Goal: Task Accomplishment & Management: Manage account settings

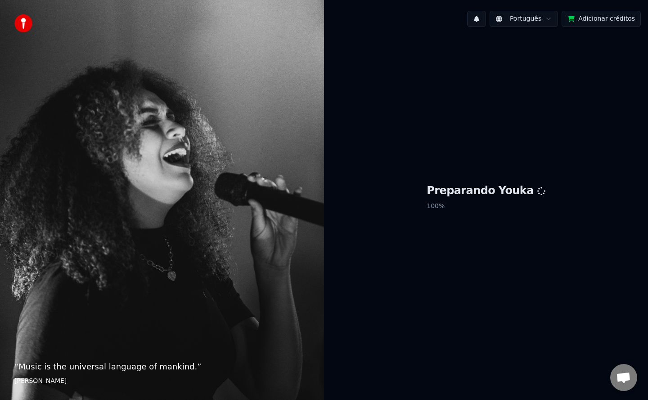
scroll to position [1411, 0]
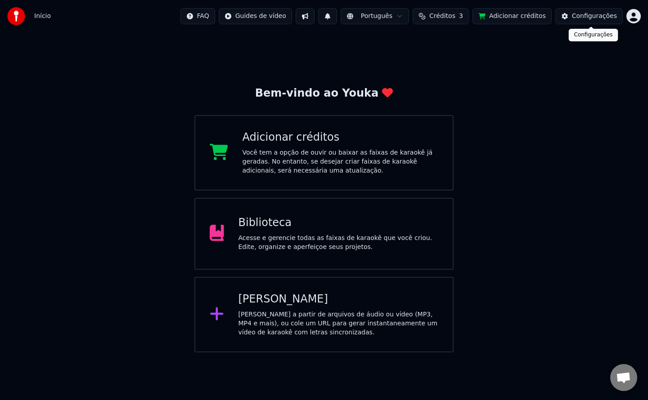
click at [581, 17] on div "Configurações" at bounding box center [594, 16] width 45 height 9
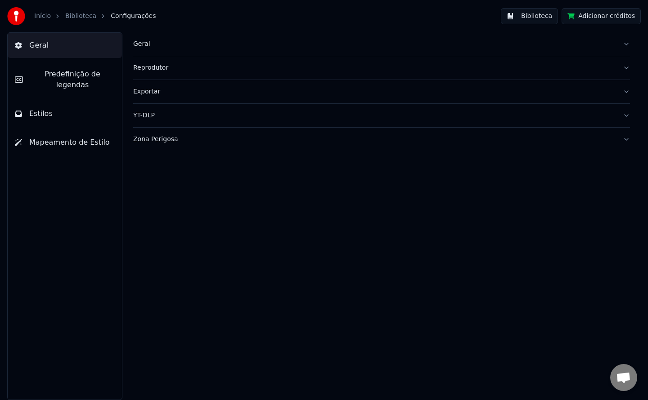
click at [166, 141] on div "Zona Perigosa" at bounding box center [374, 139] width 482 height 9
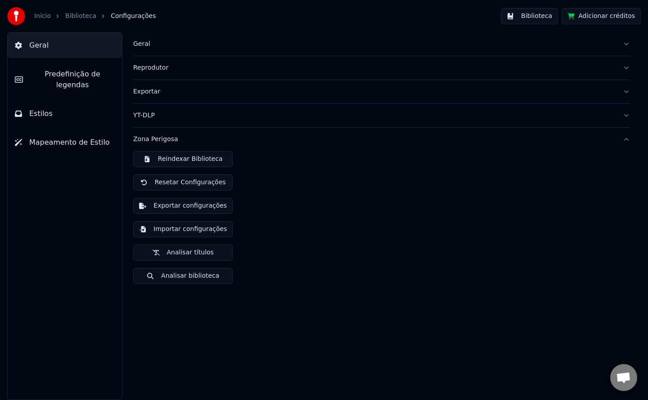
click at [216, 232] on button "Importar configurações" at bounding box center [182, 229] width 99 height 16
click at [195, 205] on button "Exportar configurações" at bounding box center [182, 206] width 99 height 16
click at [530, 361] on div "Geral Reprodutor Exportar YT-DLP Zona Perigosa Reindexar Biblioteca Resetar Con…" at bounding box center [381, 216] width 533 height 368
click at [88, 125] on div "Geral Predefinição de legendas Estilos Mapeamento de Estilo Geral Reprodutor Ex…" at bounding box center [324, 216] width 648 height 368
click at [40, 93] on div "Geral Predefinição de legendas Estilos Mapeamento de Estilo" at bounding box center [64, 216] width 115 height 368
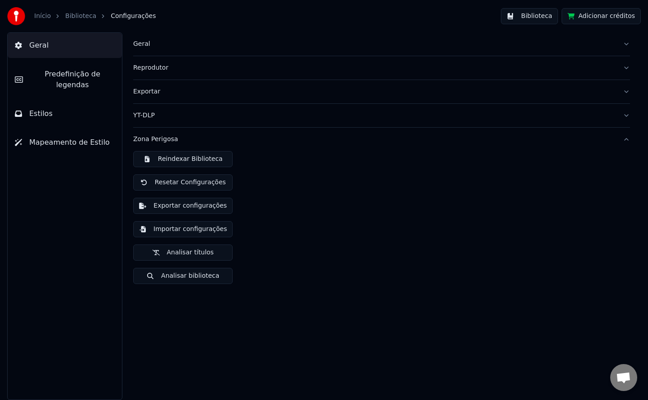
click at [446, 317] on div "Geral Predefinição de legendas Estilos Mapeamento de Estilo Geral Reprodutor Ex…" at bounding box center [324, 216] width 648 height 368
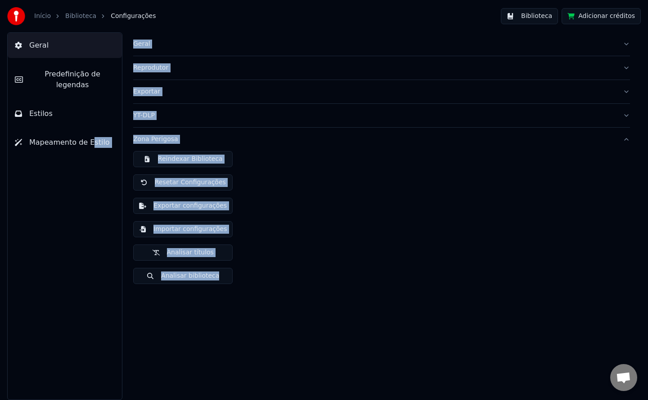
click at [49, 41] on button "Geral" at bounding box center [65, 45] width 114 height 25
click at [552, 18] on button "Biblioteca" at bounding box center [529, 16] width 57 height 16
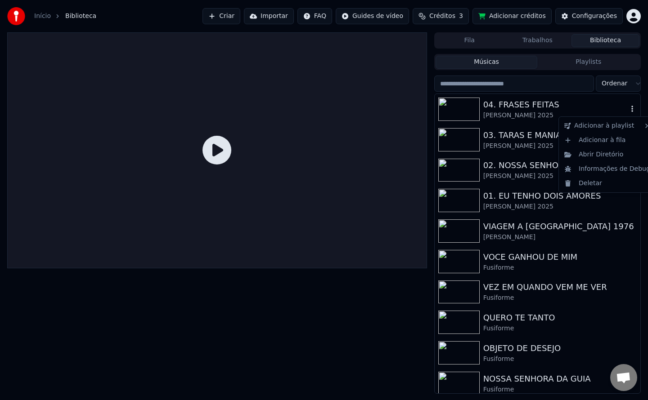
click at [628, 110] on icon "button" at bounding box center [632, 108] width 9 height 7
click at [609, 150] on div "Abrir Diretório" at bounding box center [607, 155] width 93 height 14
click at [628, 110] on icon "button" at bounding box center [632, 108] width 9 height 7
click at [535, 105] on div "04. FRASES FEITAS Clemente 2025" at bounding box center [538, 109] width 206 height 31
click at [534, 88] on div "Ordenar 04. FRASES FEITAS Clemente 2025 03. TARAS E MANIAS Clemente 2025 02. NO…" at bounding box center [537, 235] width 207 height 319
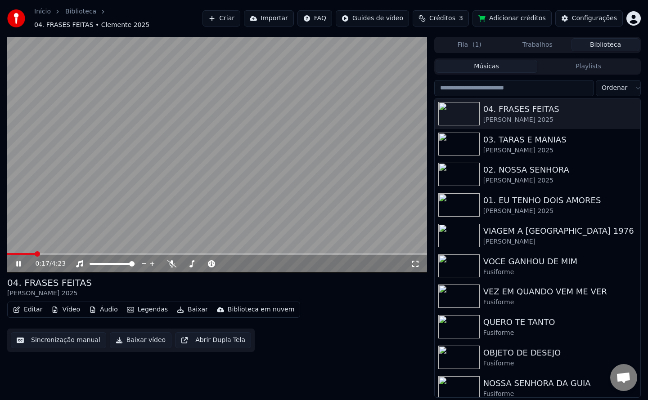
click at [242, 112] on video at bounding box center [217, 155] width 420 height 236
click at [586, 18] on div "Configurações" at bounding box center [594, 18] width 45 height 9
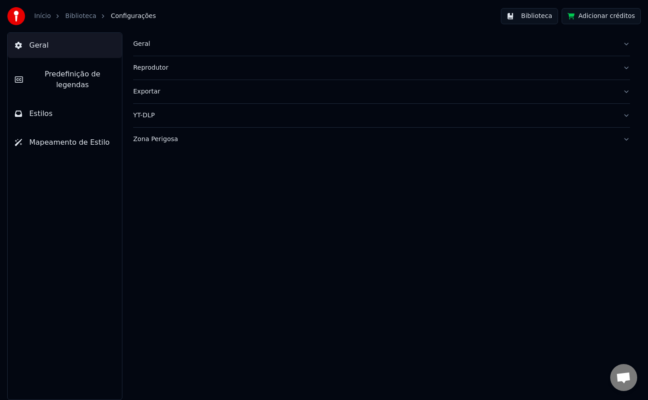
click at [143, 46] on div "Geral" at bounding box center [374, 44] width 482 height 9
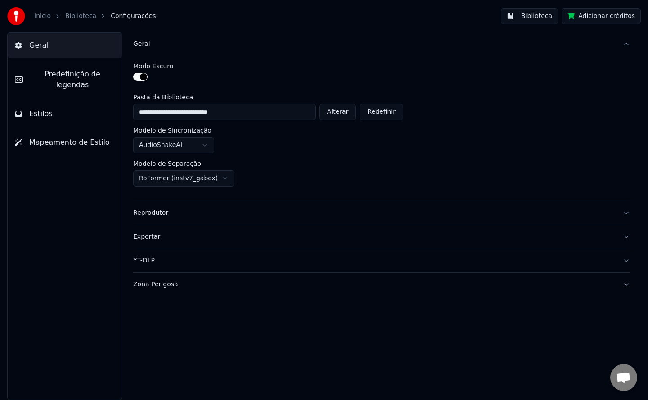
click at [148, 238] on div "Exportar" at bounding box center [374, 237] width 482 height 9
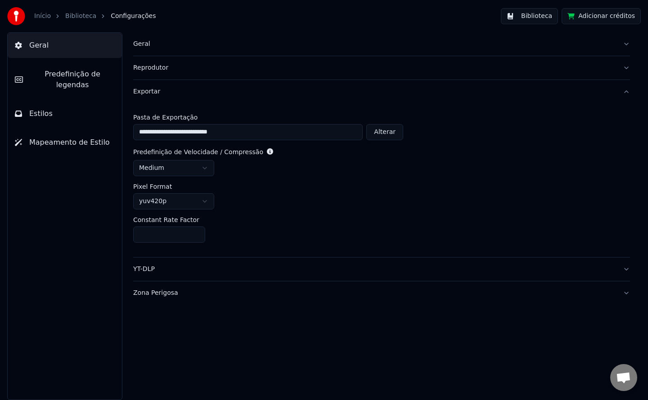
click at [136, 44] on div "Geral" at bounding box center [374, 44] width 482 height 9
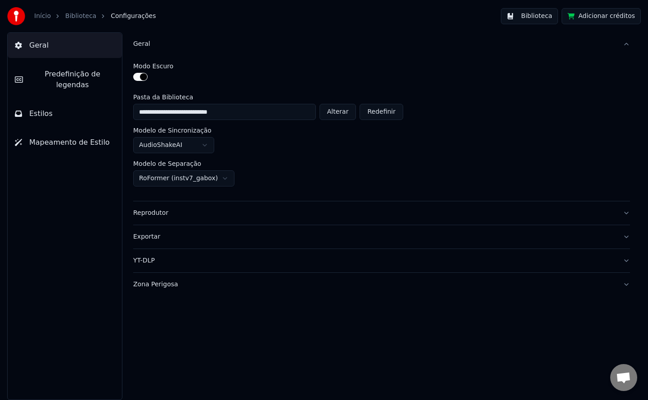
click at [527, 16] on button "Biblioteca" at bounding box center [529, 16] width 57 height 16
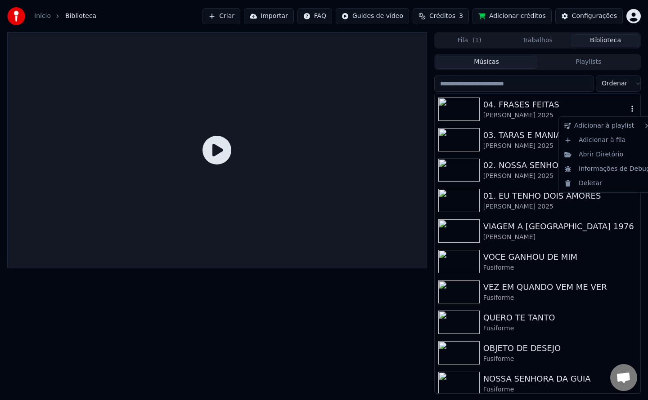
click at [628, 112] on icon "button" at bounding box center [632, 108] width 9 height 7
click at [614, 155] on div "Abrir Diretório" at bounding box center [607, 155] width 93 height 14
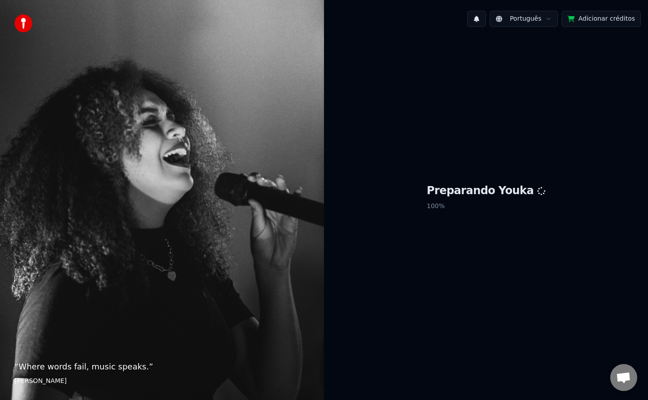
scroll to position [1411, 0]
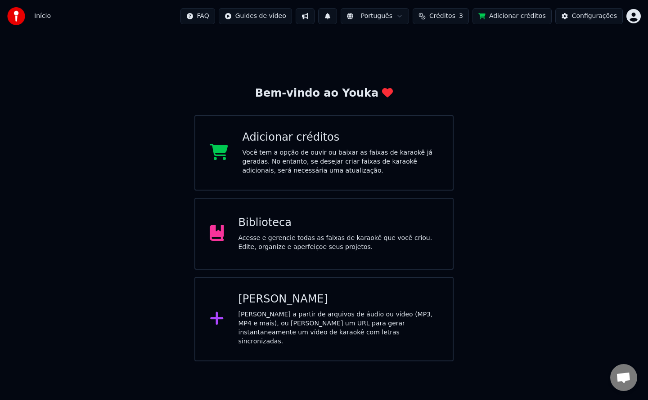
click at [588, 18] on div "Configurações" at bounding box center [594, 16] width 45 height 9
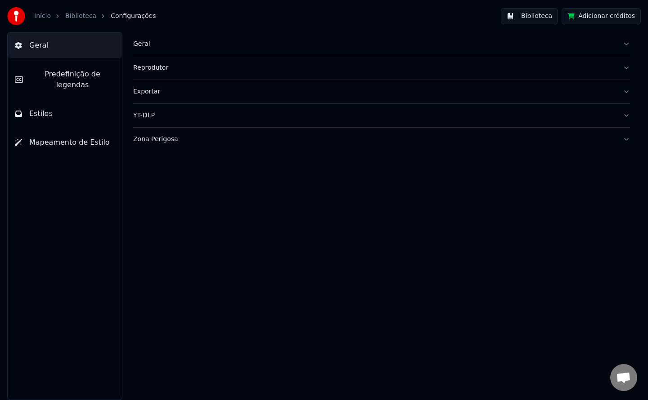
click at [139, 44] on div "Geral" at bounding box center [374, 44] width 482 height 9
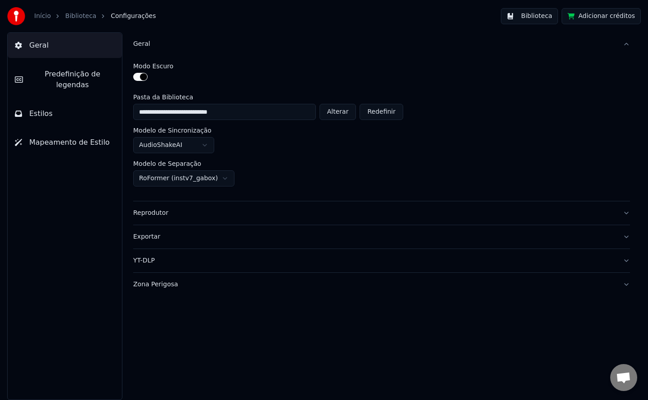
click at [151, 207] on button "Reprodutor" at bounding box center [381, 213] width 497 height 23
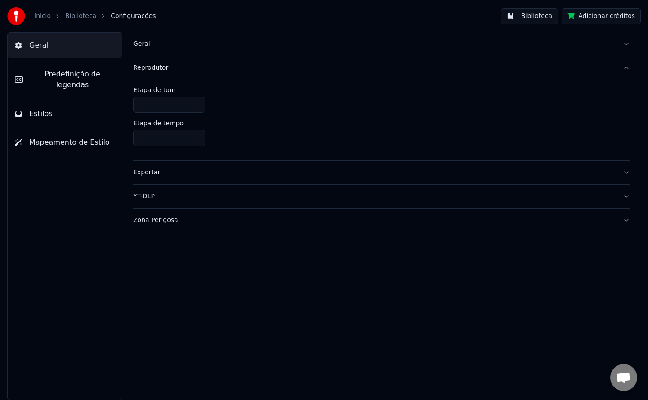
click at [142, 172] on div "Exportar" at bounding box center [374, 172] width 482 height 9
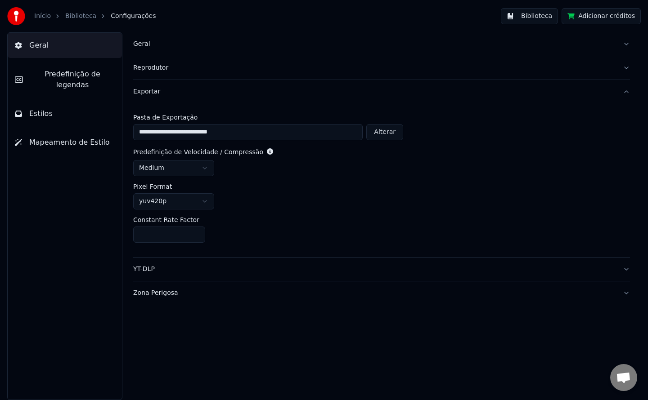
click at [142, 262] on button "YT-DLP" at bounding box center [381, 269] width 497 height 23
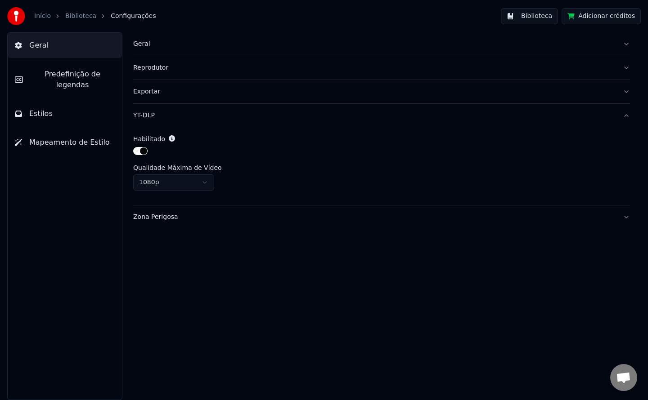
click at [54, 81] on button "Predefinição de legendas" at bounding box center [65, 80] width 114 height 36
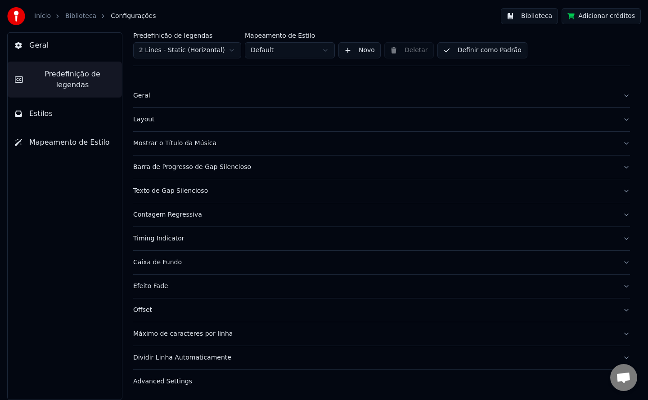
click at [140, 99] on div "Geral" at bounding box center [374, 95] width 482 height 9
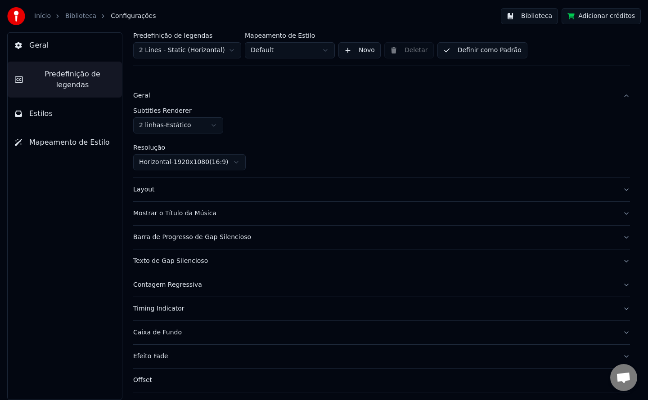
click at [148, 193] on div "Layout" at bounding box center [374, 189] width 482 height 9
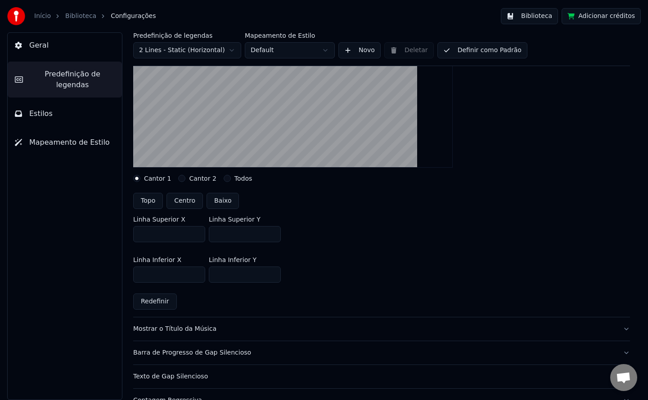
scroll to position [143, 0]
click at [166, 334] on div "Mostrar o Título da Música" at bounding box center [374, 329] width 482 height 9
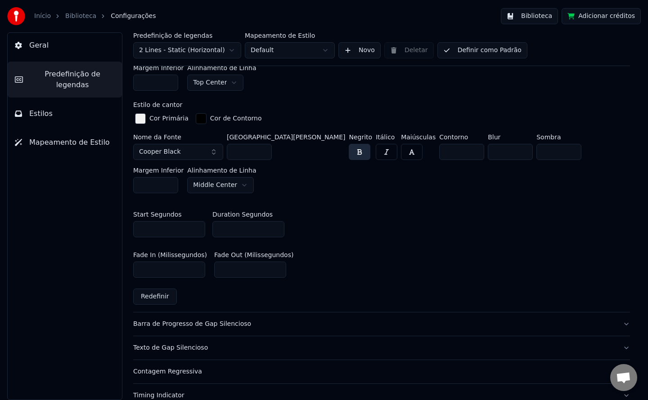
scroll to position [375, 0]
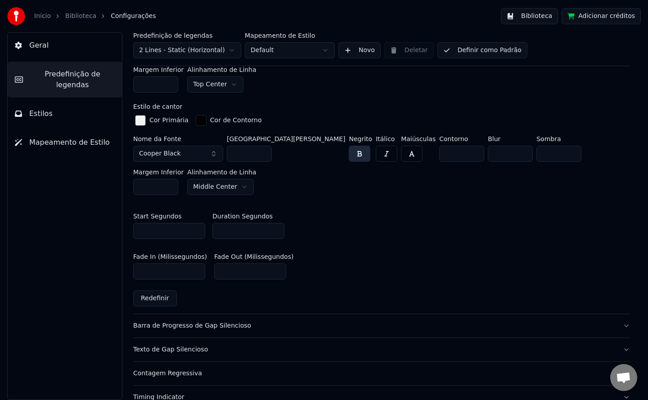
click at [159, 322] on div "Barra de Progresso de Gap Silencioso" at bounding box center [374, 326] width 482 height 9
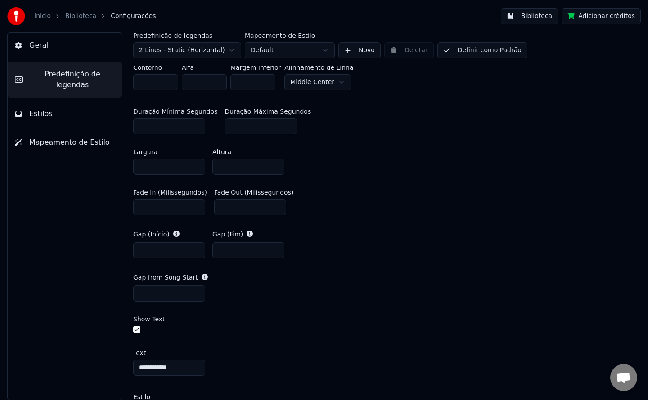
click at [49, 76] on span "Predefinição de legendas" at bounding box center [72, 80] width 85 height 22
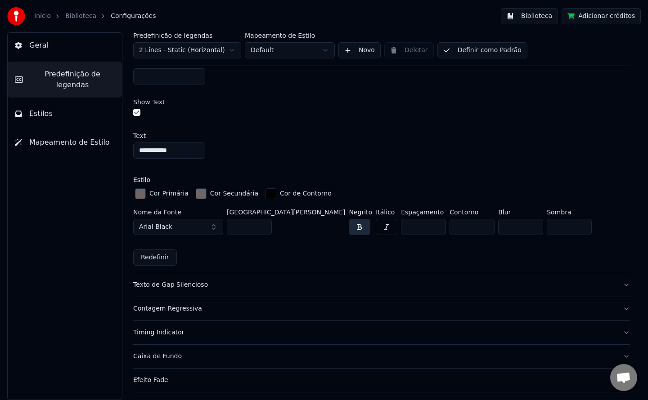
scroll to position [598, 0]
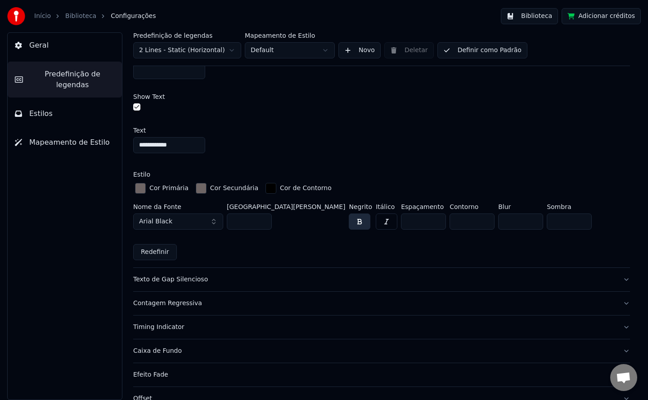
click at [179, 271] on button "Texto de Gap Silencioso" at bounding box center [381, 279] width 497 height 23
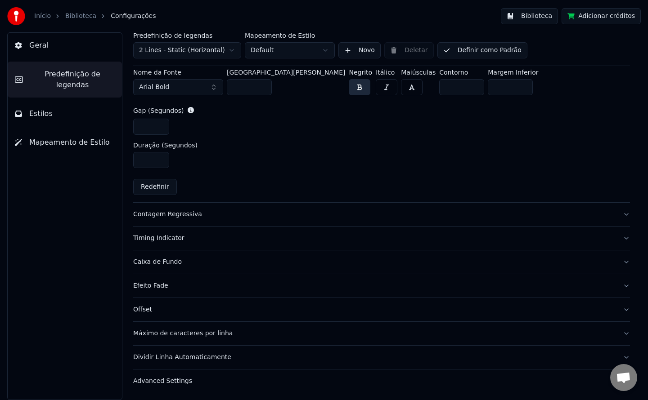
scroll to position [426, 0]
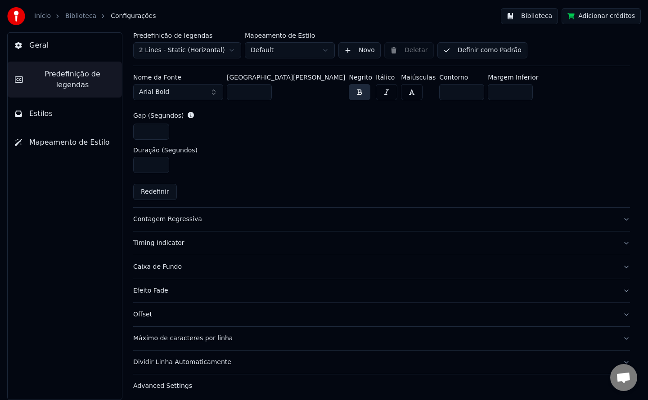
click at [161, 382] on div "Advanced Settings" at bounding box center [374, 386] width 482 height 9
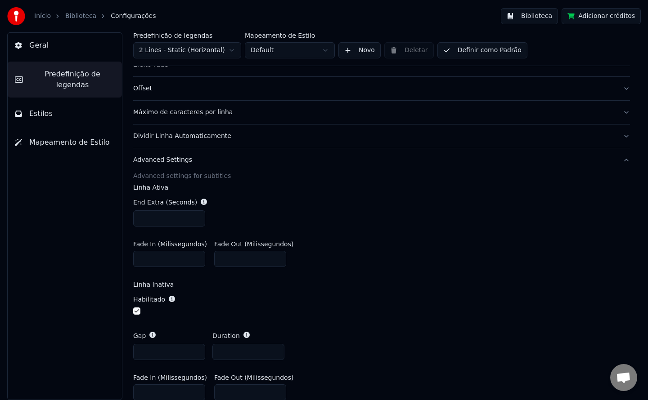
click at [153, 115] on div "Máximo de caracteres por linha" at bounding box center [374, 112] width 482 height 9
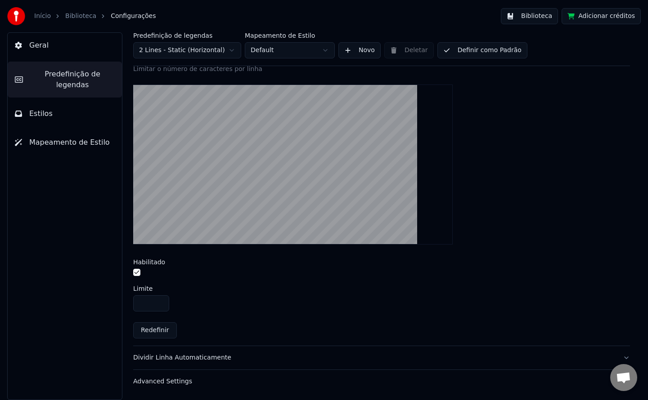
scroll to position [278, 0]
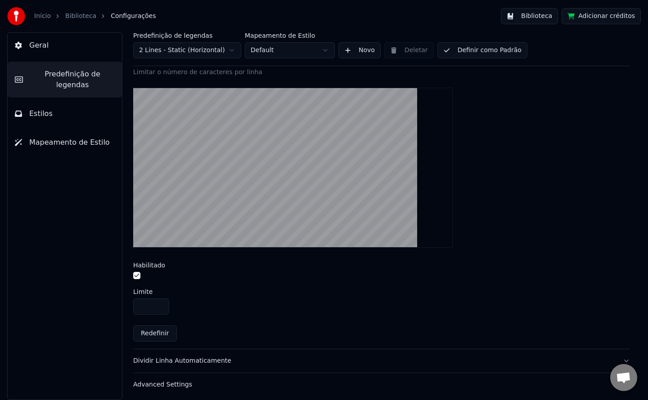
click at [155, 377] on button "Advanced Settings" at bounding box center [381, 384] width 497 height 23
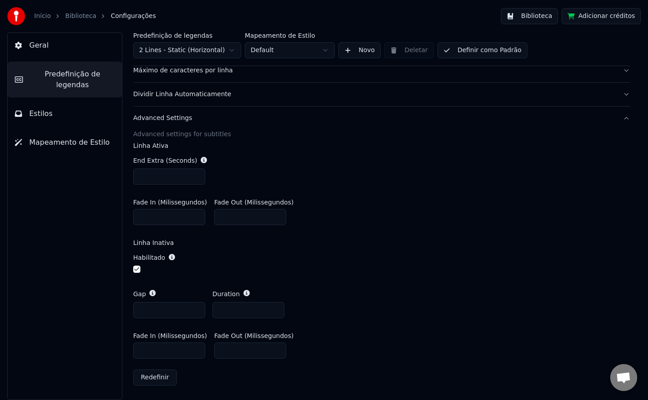
scroll to position [263, 0]
click at [51, 102] on button "Estilos" at bounding box center [65, 113] width 114 height 25
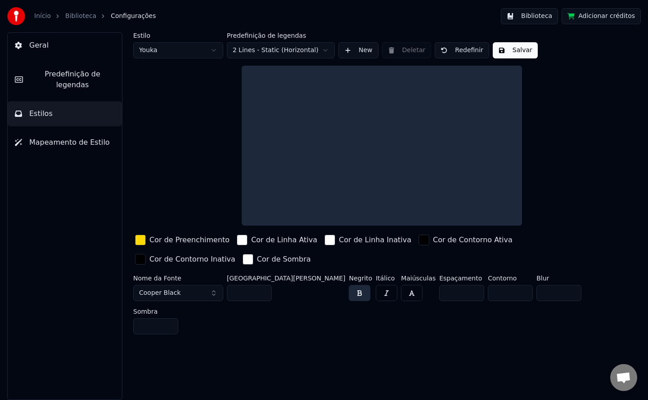
scroll to position [0, 0]
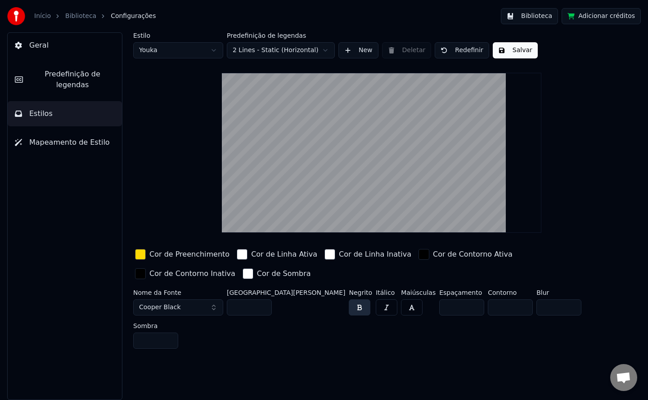
click at [43, 50] on span "Geral" at bounding box center [38, 45] width 19 height 11
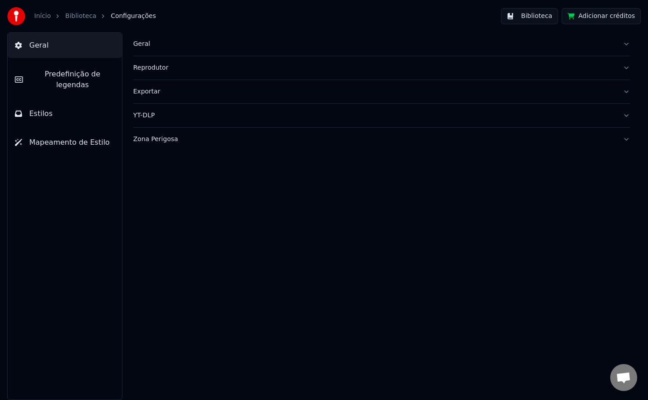
click at [148, 45] on div "Geral" at bounding box center [374, 44] width 482 height 9
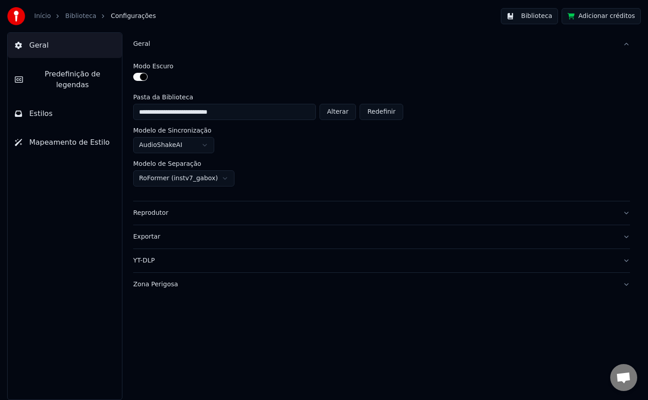
click at [44, 73] on span "Predefinição de legendas" at bounding box center [72, 80] width 85 height 22
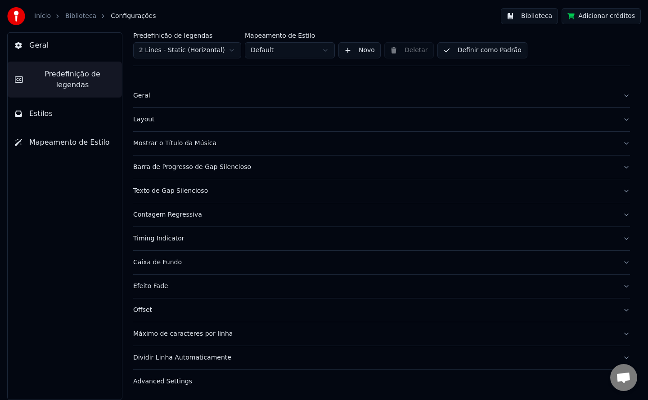
click at [143, 92] on div "Geral" at bounding box center [374, 95] width 482 height 9
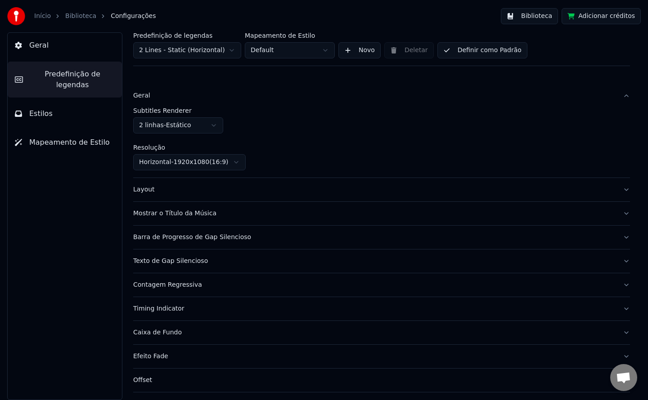
click at [139, 191] on div "Layout" at bounding box center [374, 189] width 482 height 9
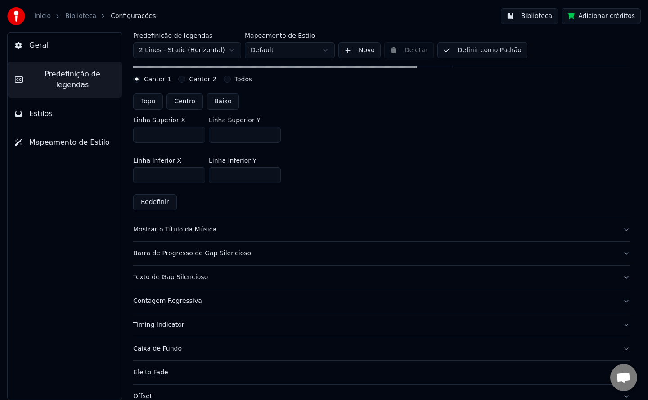
scroll to position [243, 0]
click at [141, 236] on button "Mostrar o Título da Música" at bounding box center [381, 229] width 497 height 23
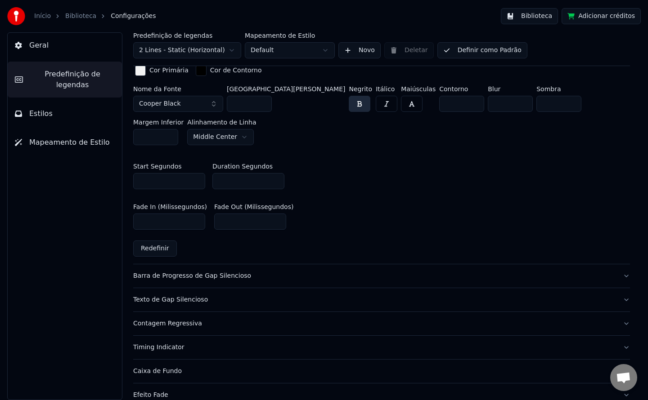
scroll to position [425, 0]
click at [169, 272] on div "Barra de Progresso de Gap Silencioso" at bounding box center [374, 276] width 482 height 9
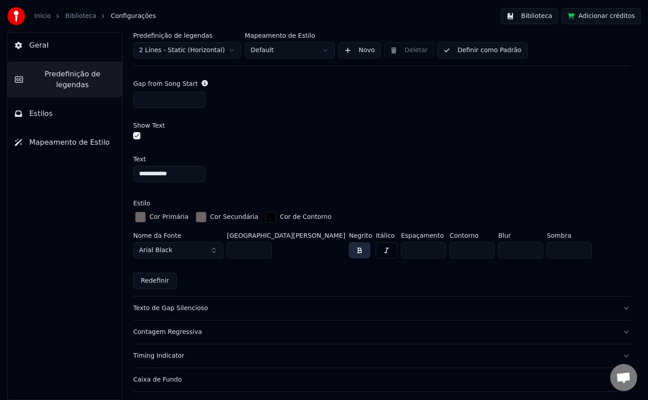
scroll to position [570, 0]
click at [179, 357] on div "Timing Indicator" at bounding box center [374, 355] width 482 height 9
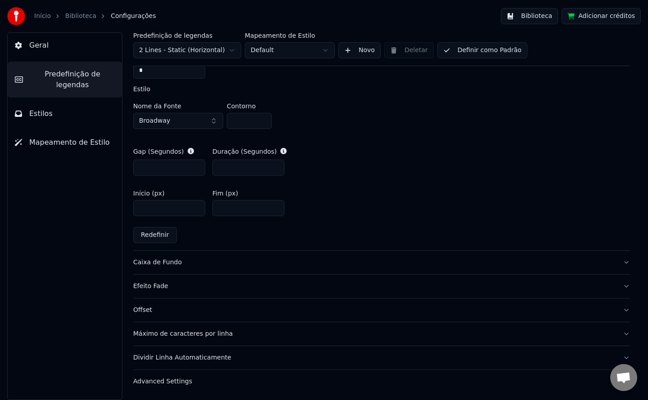
scroll to position [426, 0]
